Goal: Navigation & Orientation: Find specific page/section

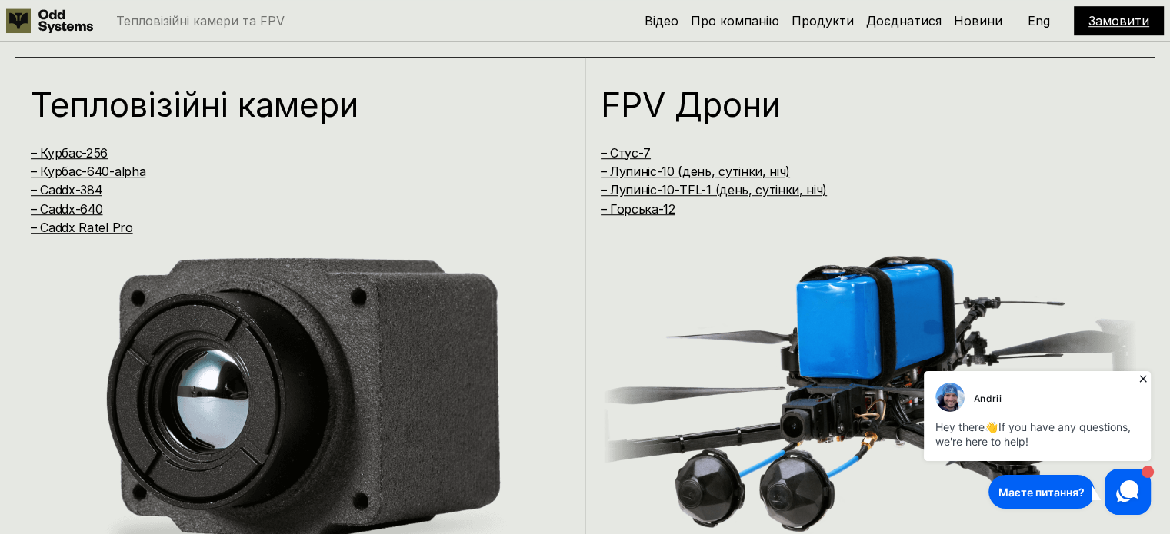
scroll to position [1077, 0]
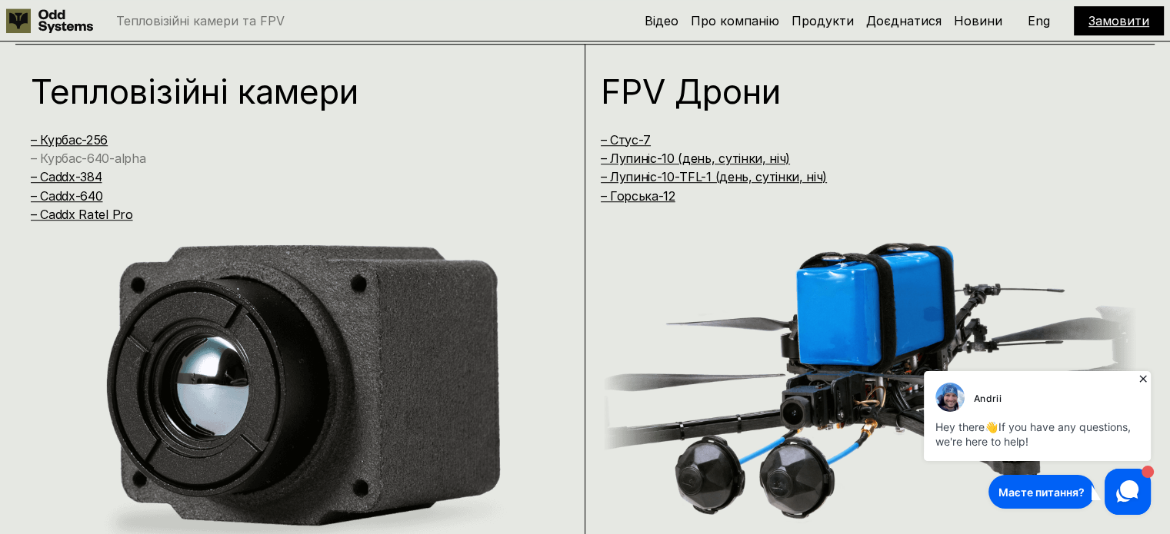
click at [68, 155] on link "– Курбас-640-alpha" at bounding box center [88, 158] width 115 height 15
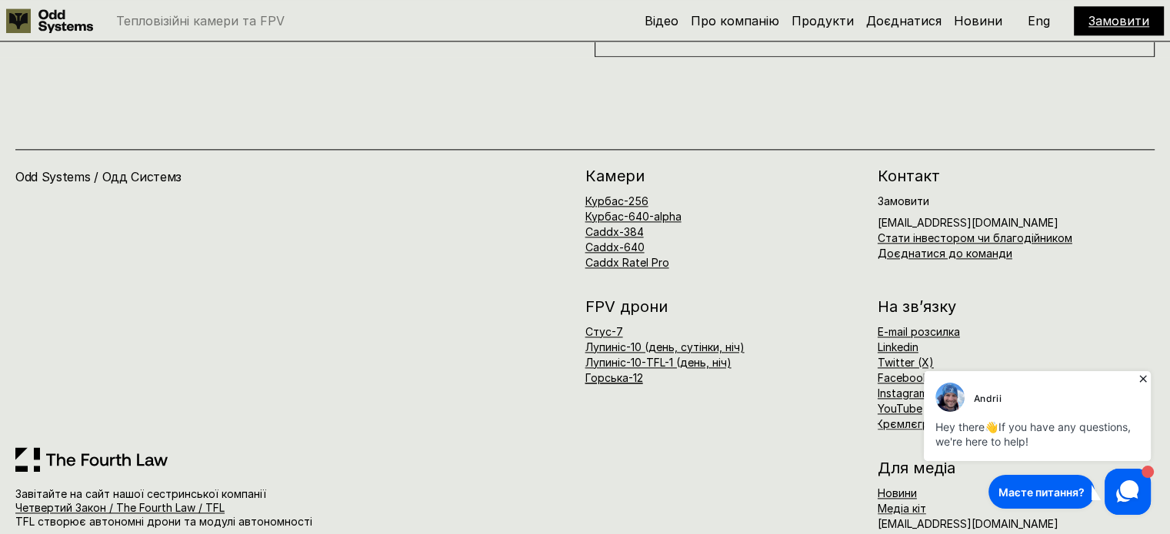
scroll to position [7795, 0]
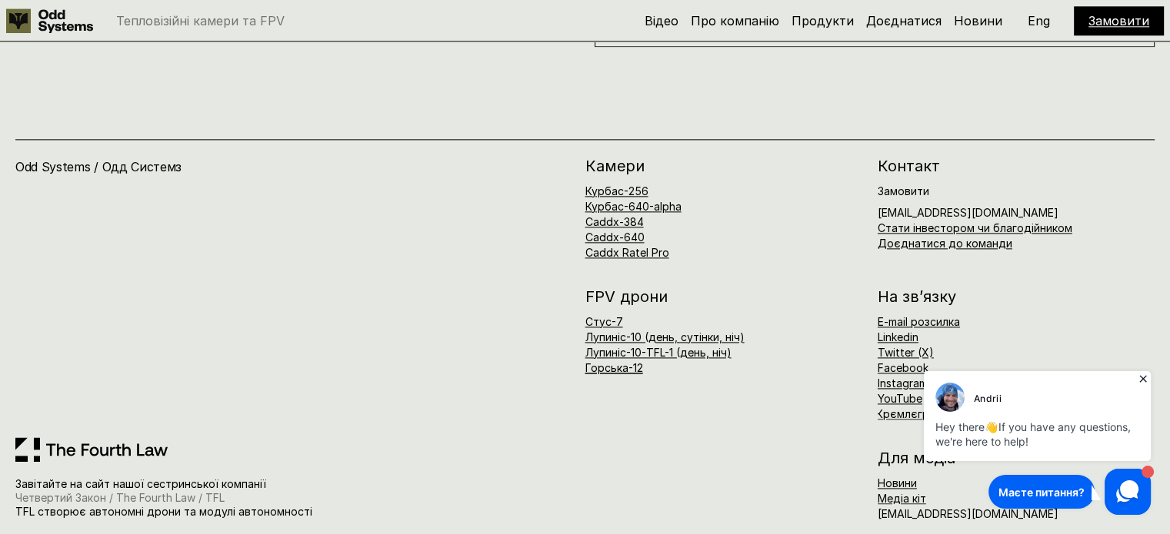
click at [131, 491] on link "Четвертий Закон / The Fourth Law / TFL" at bounding box center [119, 497] width 209 height 13
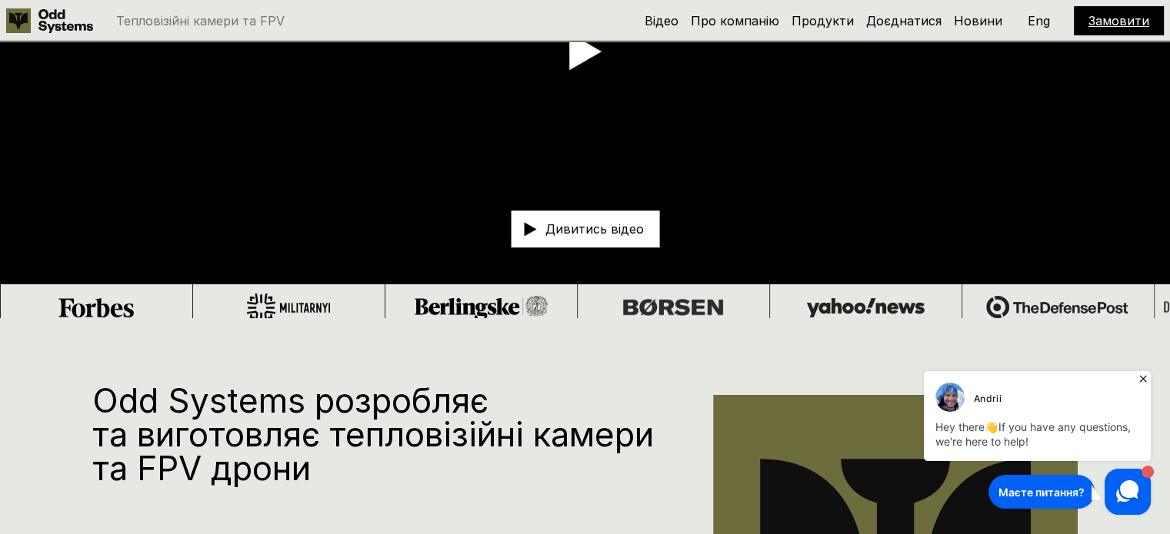
scroll to position [0, 0]
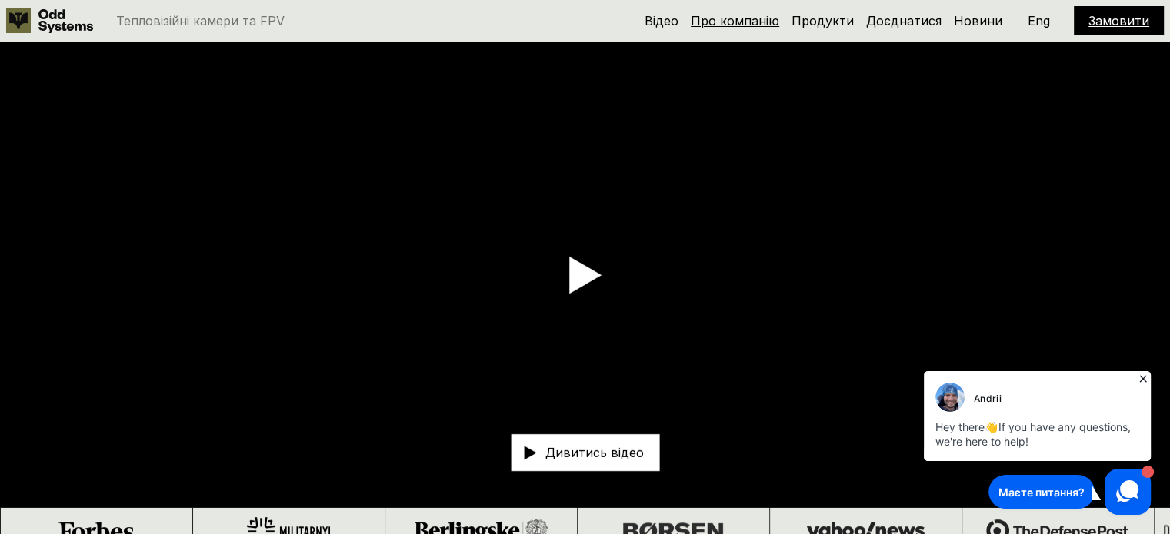
click at [754, 19] on link "Про компанію" at bounding box center [735, 20] width 88 height 15
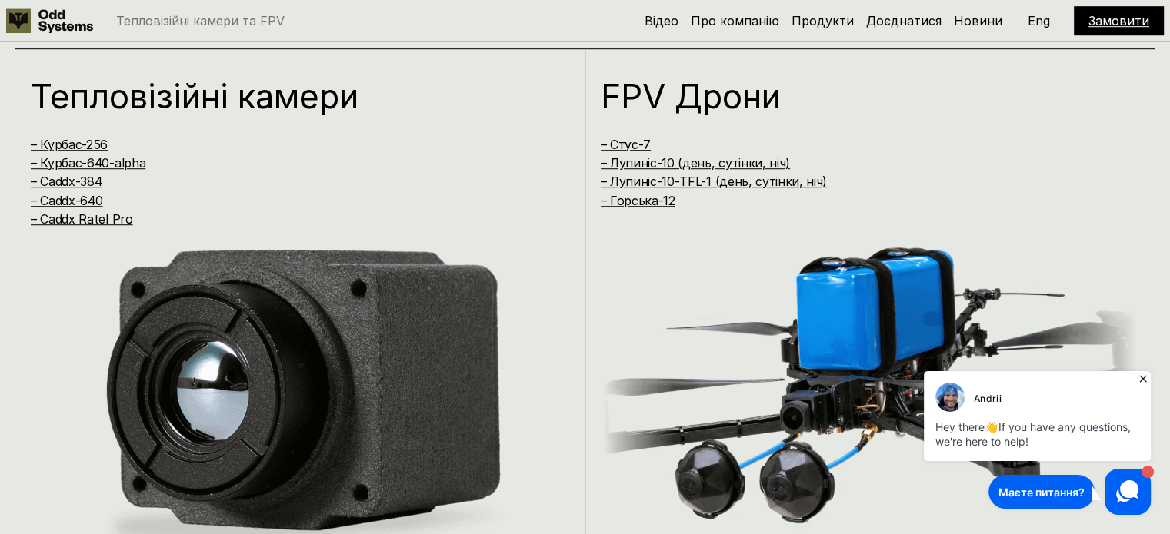
scroll to position [1093, 0]
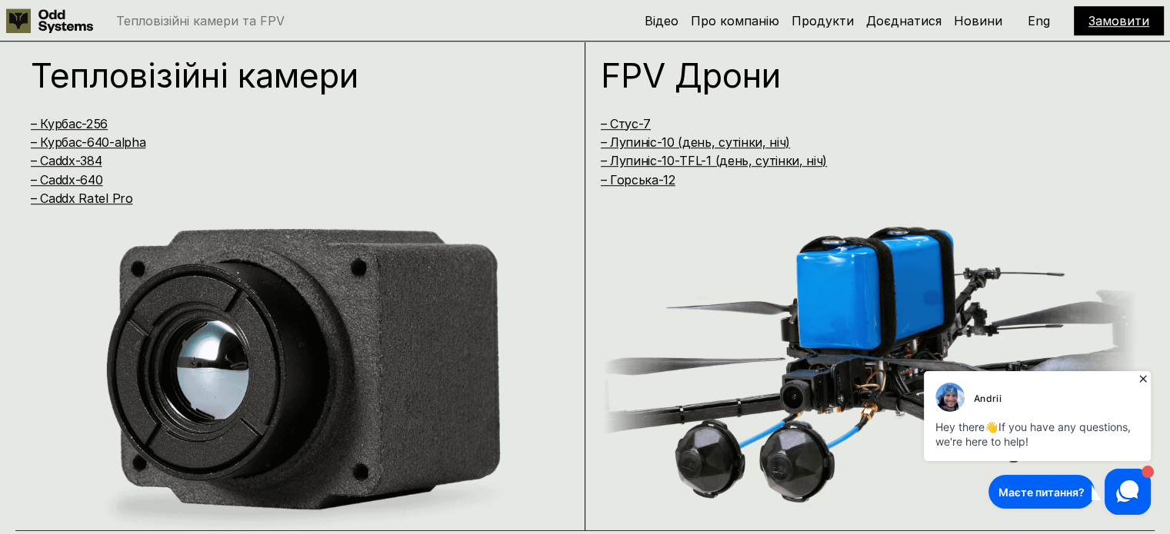
click at [988, 402] on div "Andrii" at bounding box center [988, 399] width 28 height 15
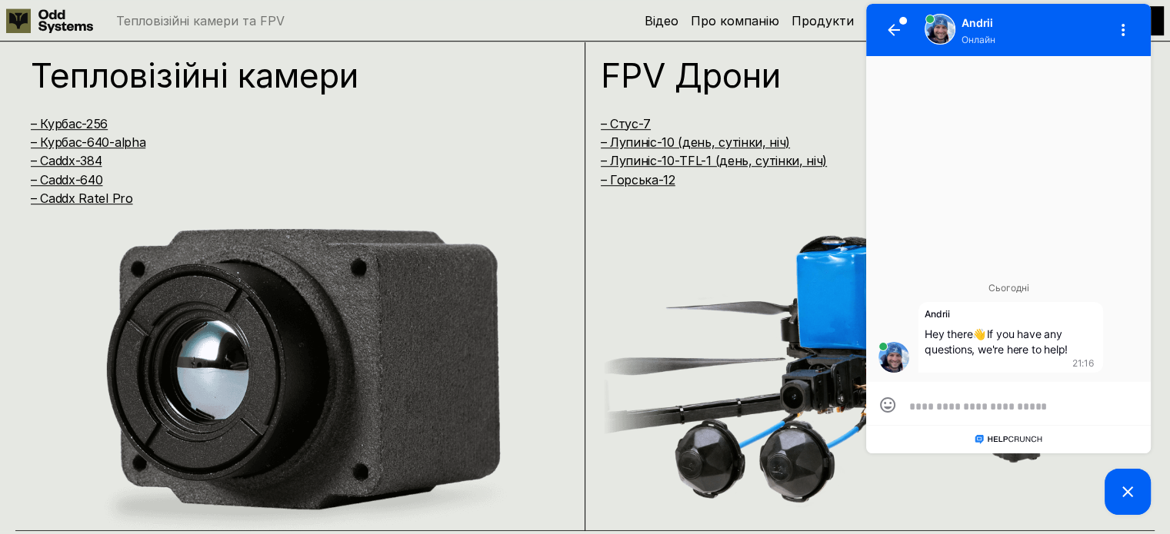
scroll to position [0, 0]
click at [890, 30] on icon "button" at bounding box center [893, 30] width 12 height 12
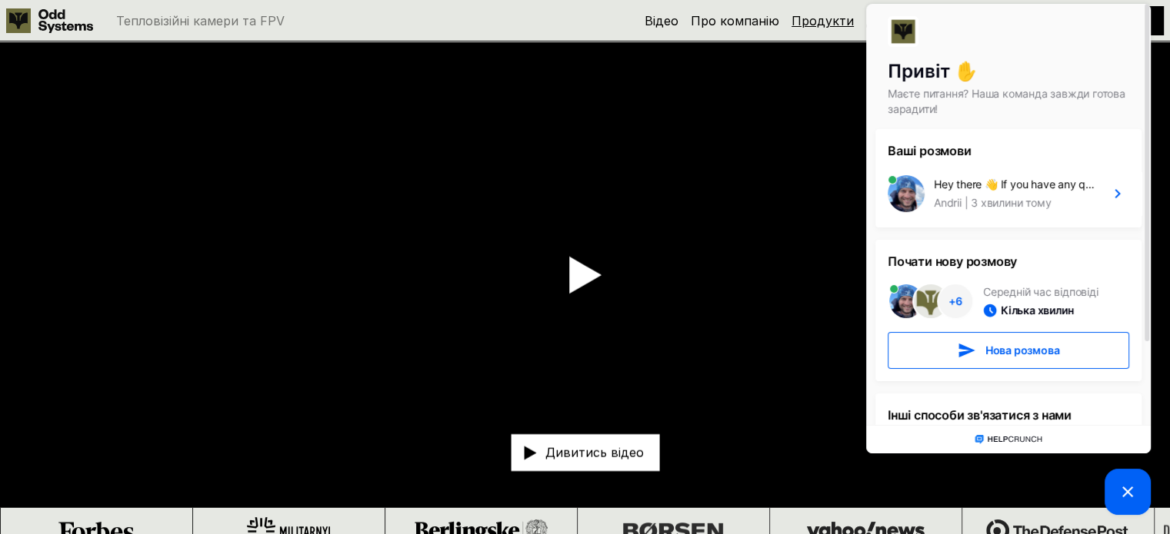
click at [824, 24] on link "Продукти" at bounding box center [822, 20] width 62 height 15
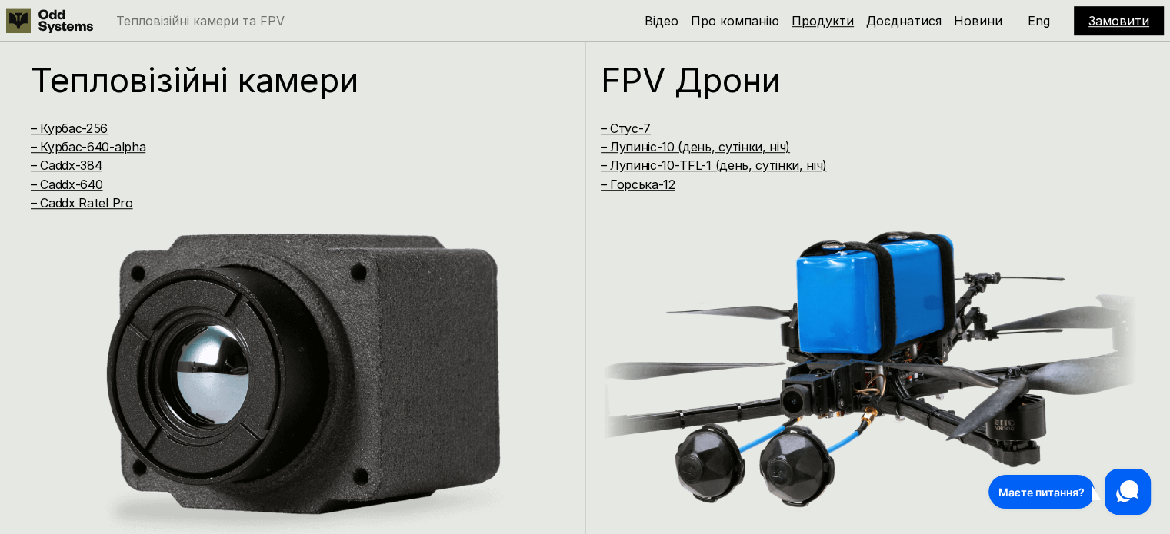
scroll to position [1089, 0]
click at [650, 184] on link "– Горська-12" at bounding box center [638, 183] width 75 height 15
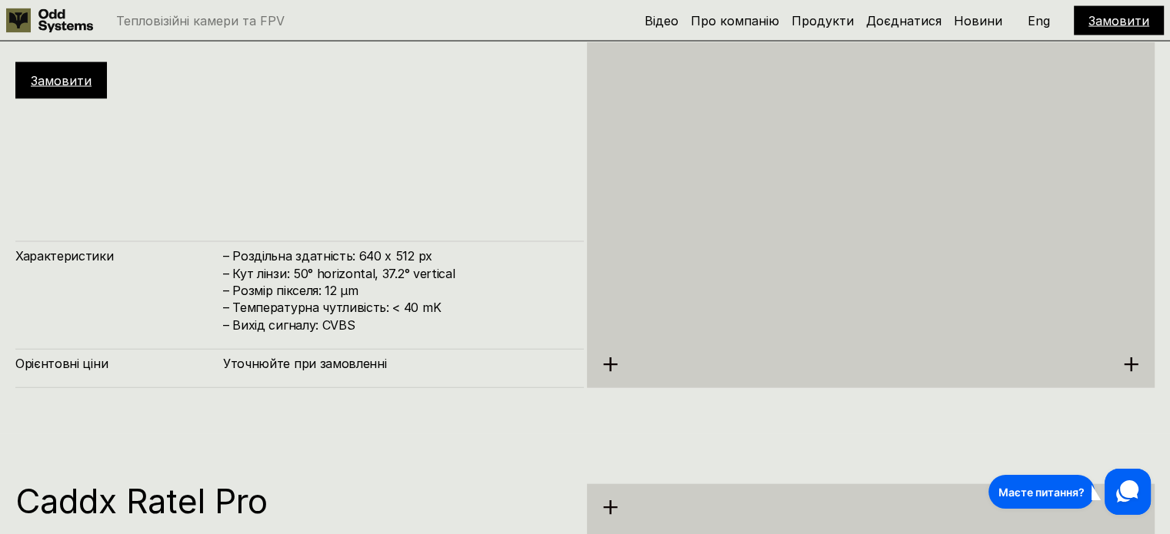
scroll to position [3286, 0]
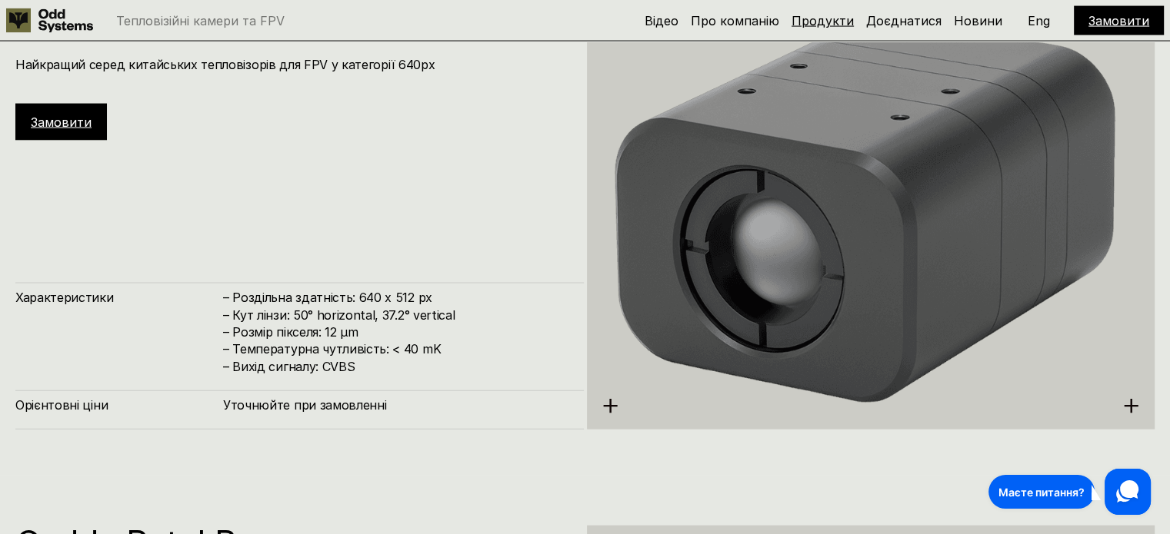
click at [814, 17] on link "Продукти" at bounding box center [822, 20] width 62 height 15
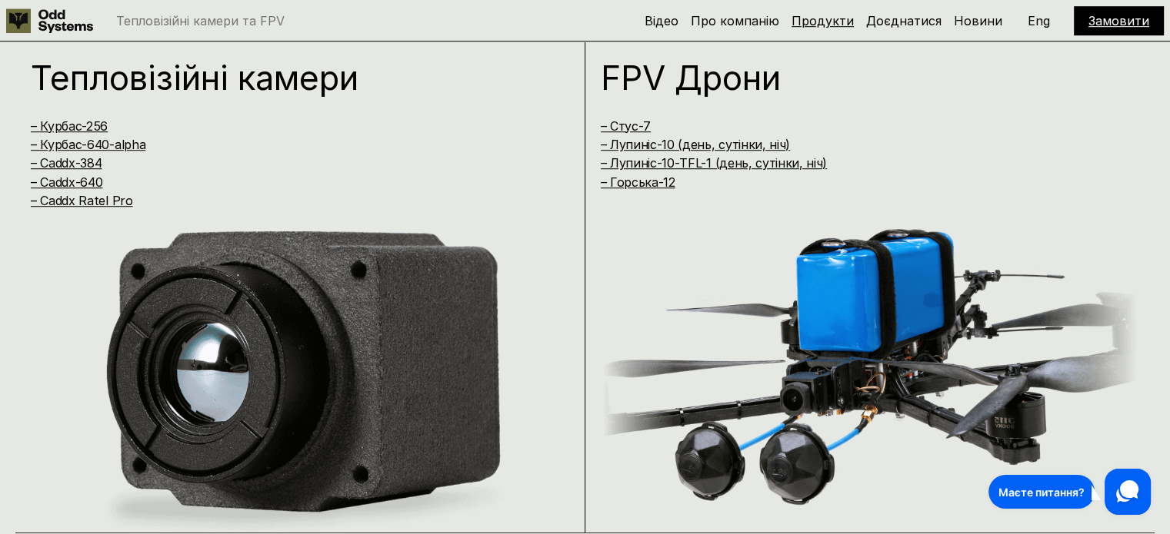
scroll to position [1089, 0]
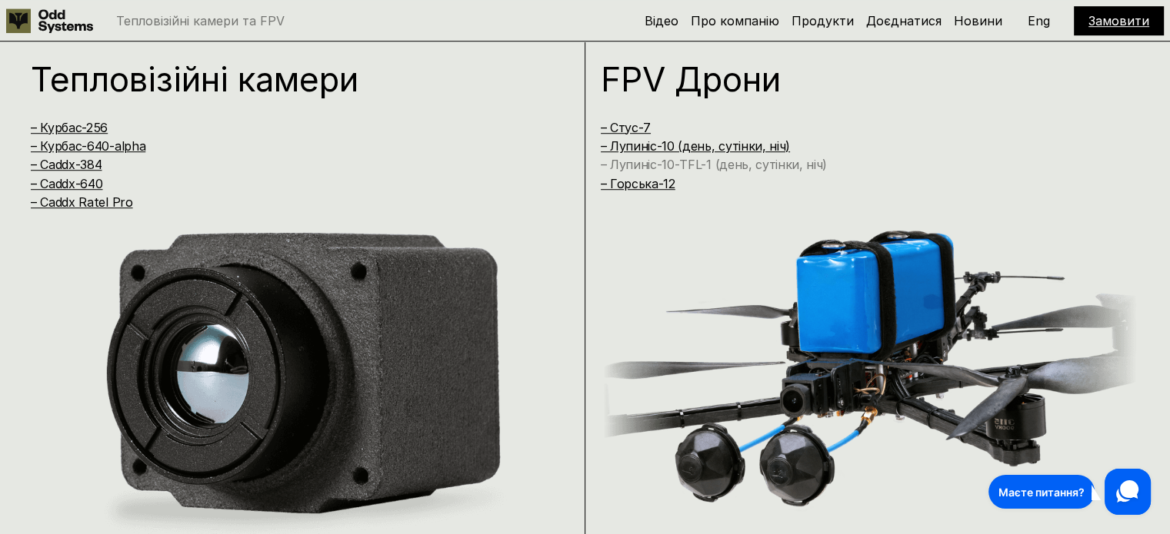
click at [717, 165] on link "– Лупиніс-10-TFL-1 (день, сутінки, ніч)" at bounding box center [714, 164] width 227 height 15
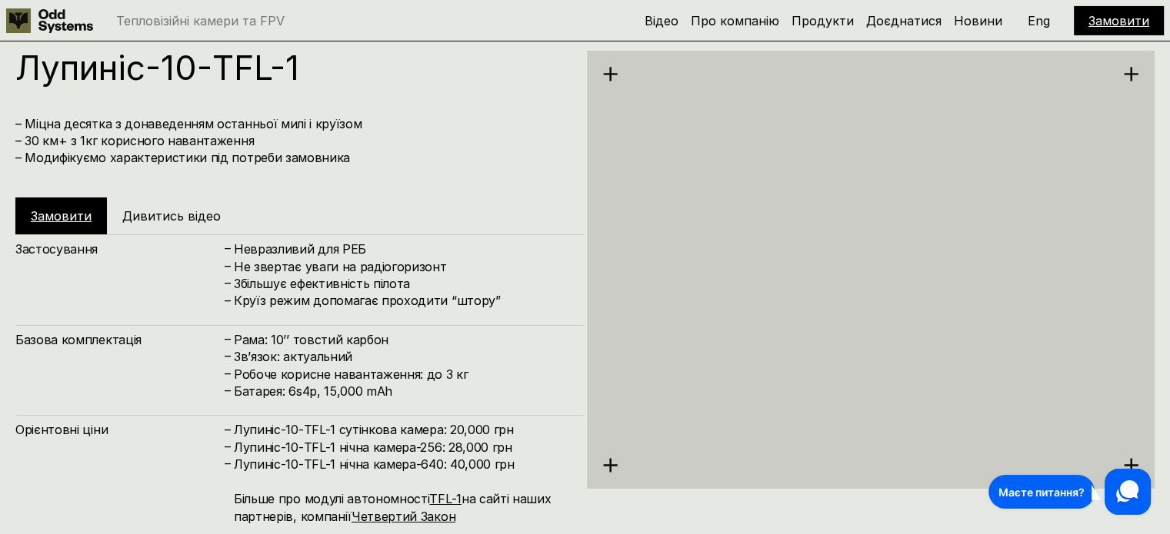
scroll to position [5366, 0]
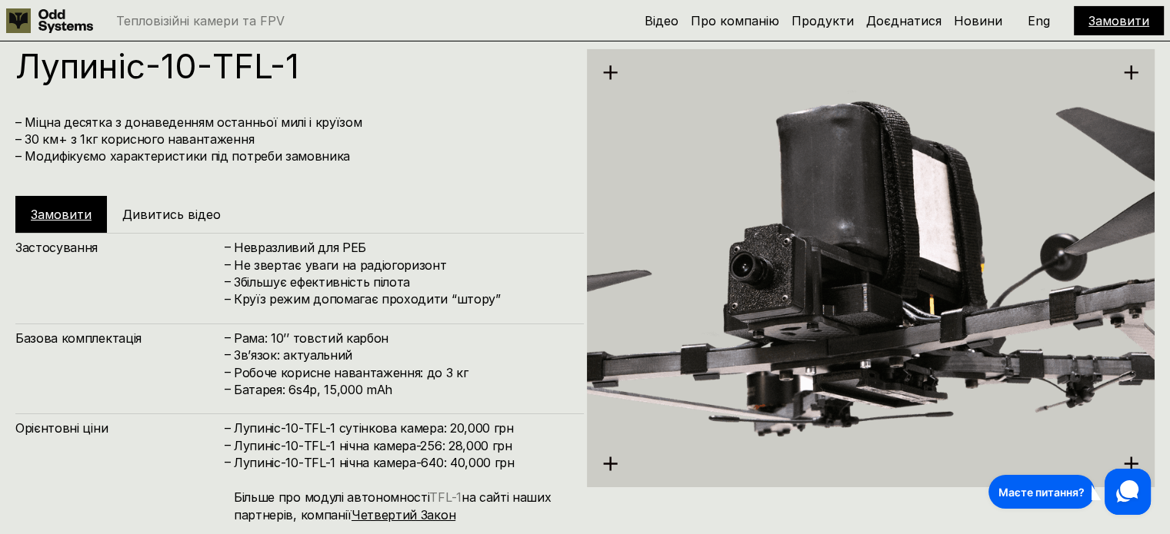
click at [447, 502] on link "TFL-1" at bounding box center [445, 497] width 32 height 15
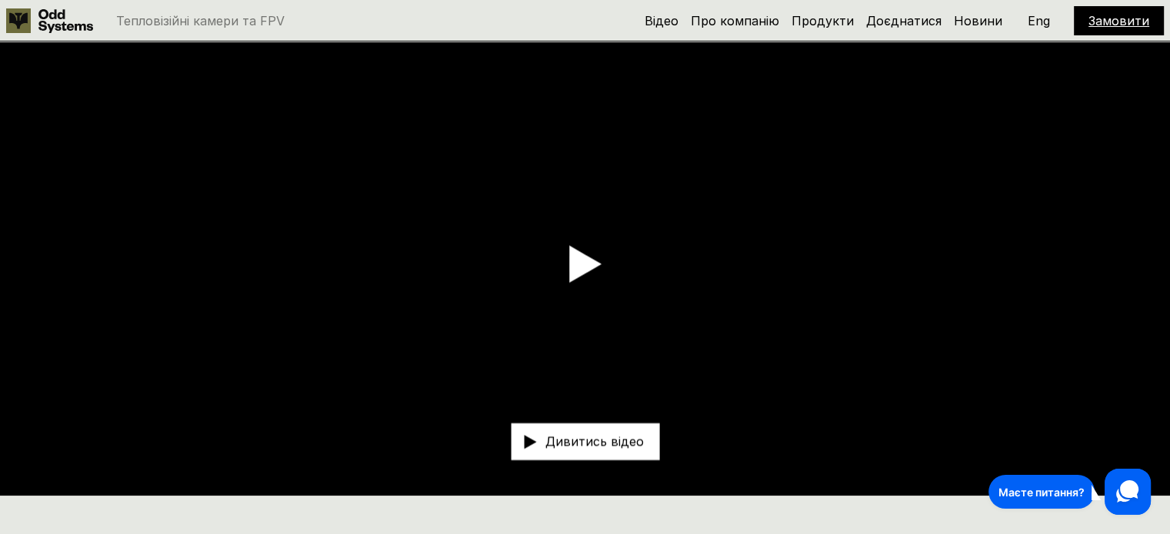
scroll to position [0, 0]
